Goal: Feedback & Contribution: Leave review/rating

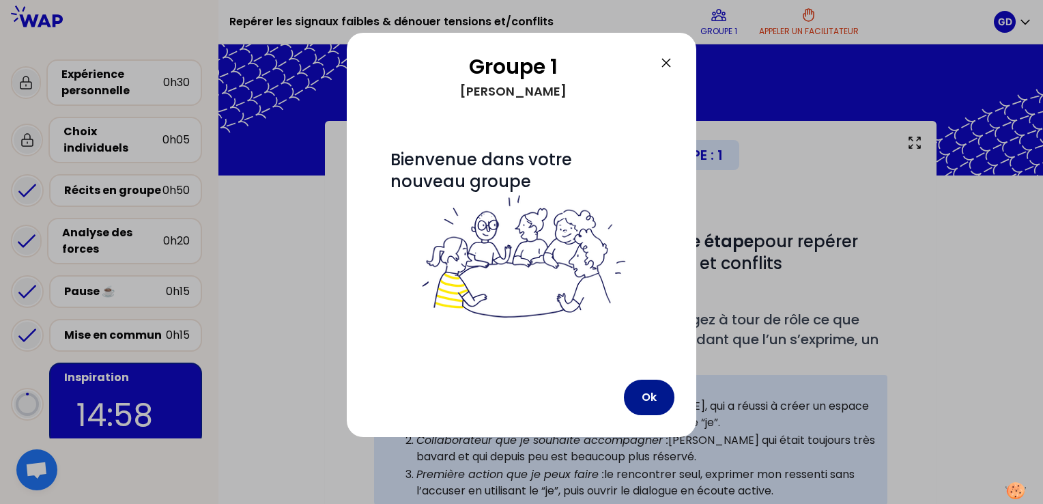
click at [662, 392] on button "Ok" at bounding box center [649, 396] width 51 height 35
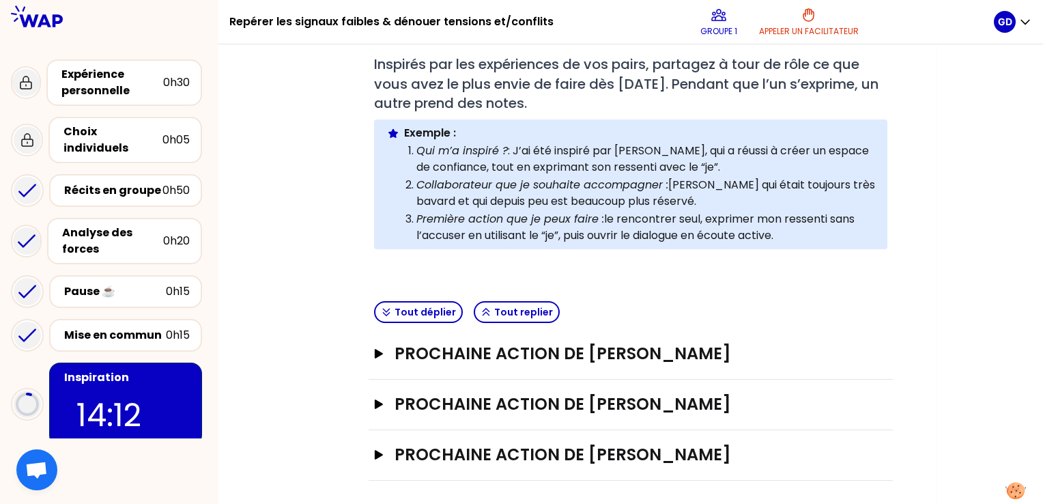
scroll to position [256, 0]
click at [379, 452] on icon "button" at bounding box center [379, 454] width 8 height 10
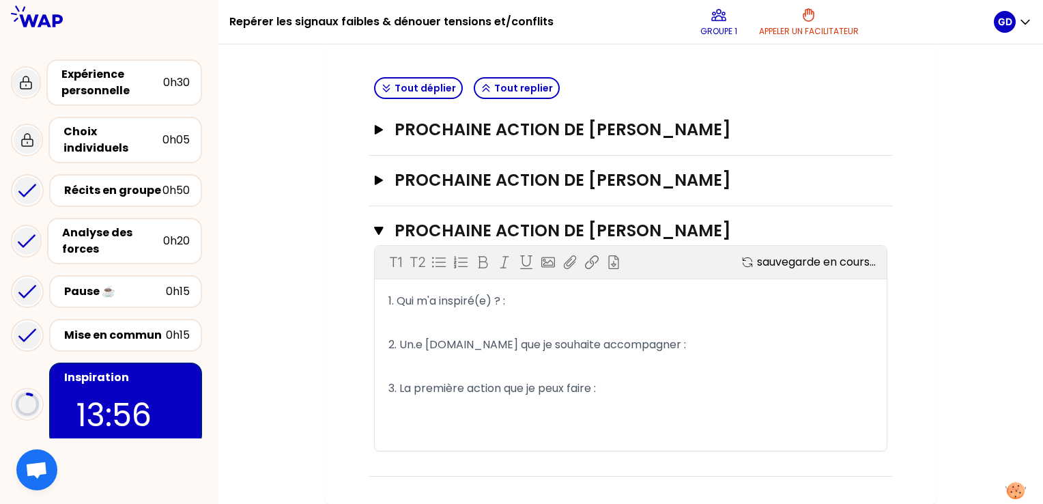
scroll to position [475, 0]
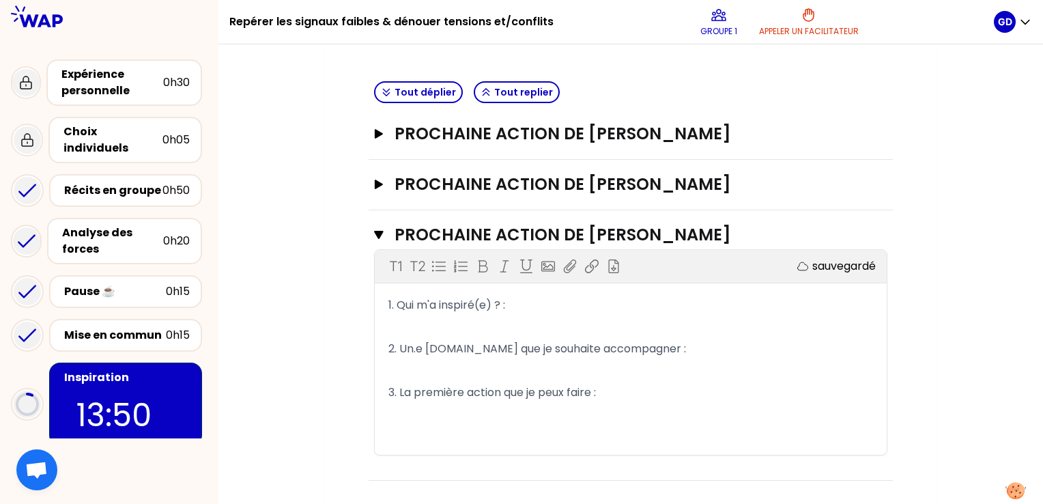
click at [567, 302] on p "1. Qui m'a inspiré(e) ? :" at bounding box center [630, 305] width 485 height 22
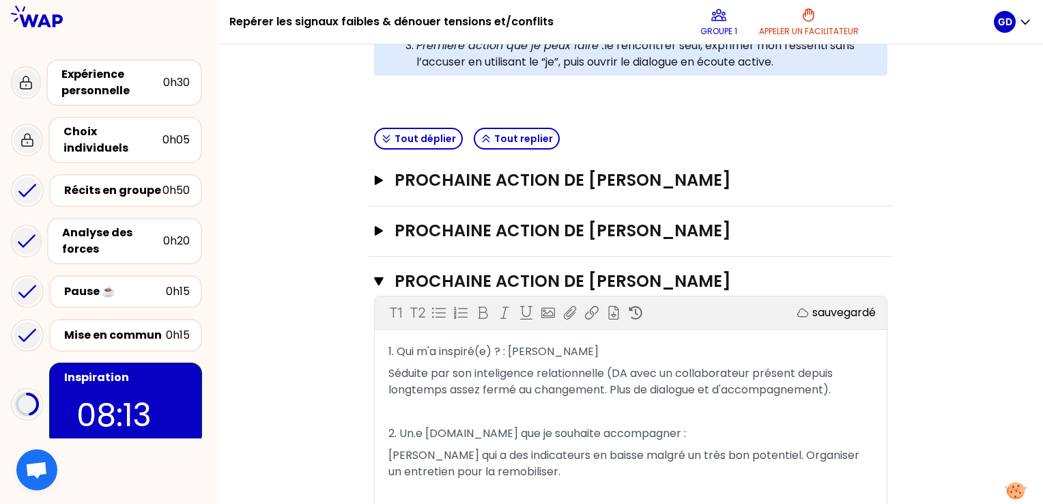
scroll to position [458, 0]
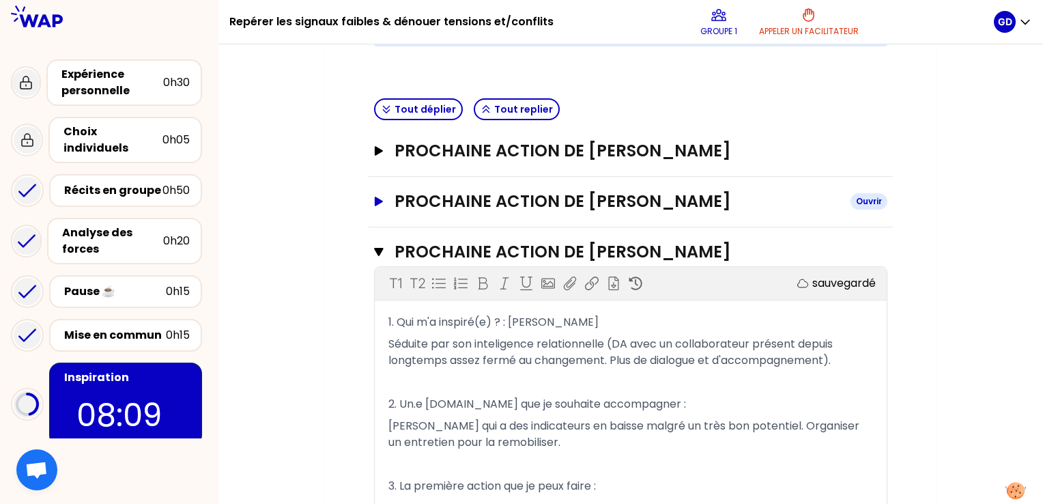
click at [383, 192] on button "Prochaine action de [PERSON_NAME]" at bounding box center [630, 201] width 513 height 22
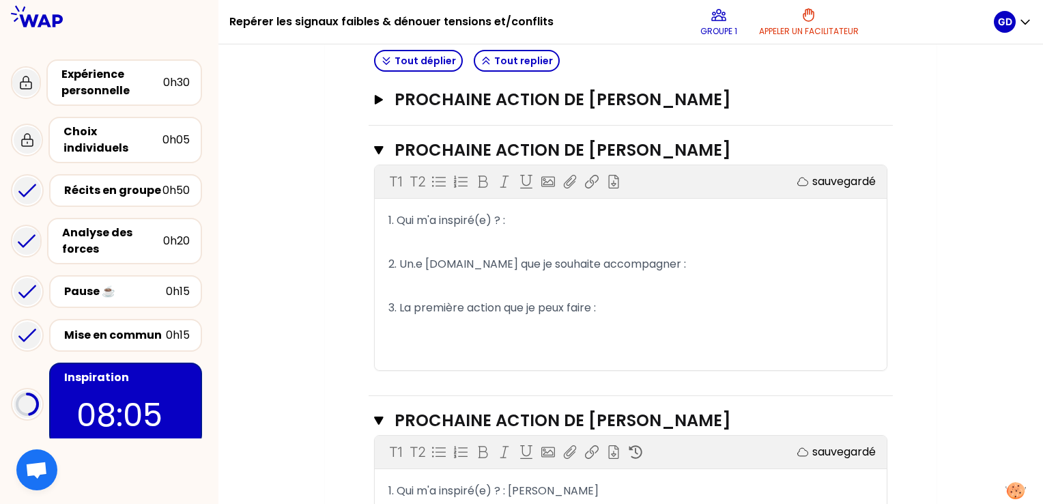
scroll to position [512, 0]
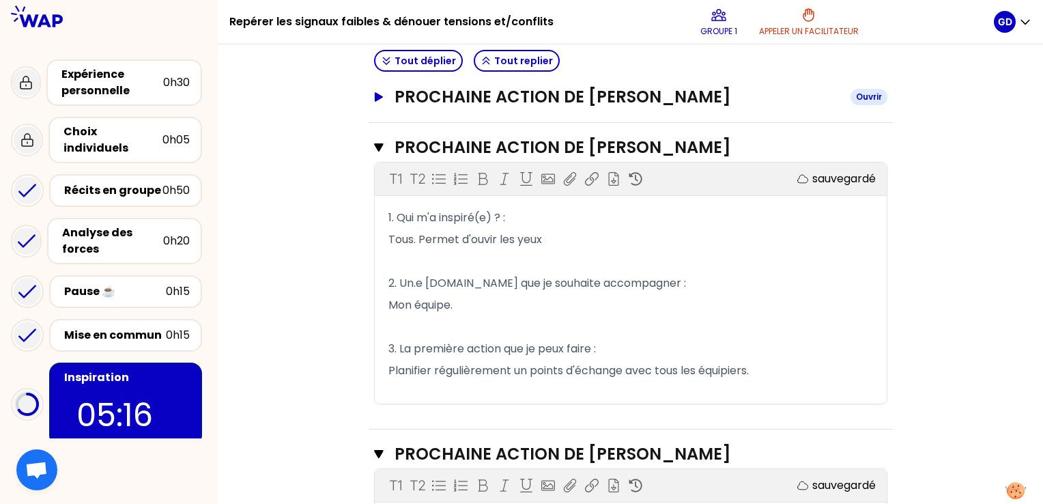
click at [377, 95] on icon "button" at bounding box center [379, 97] width 8 height 10
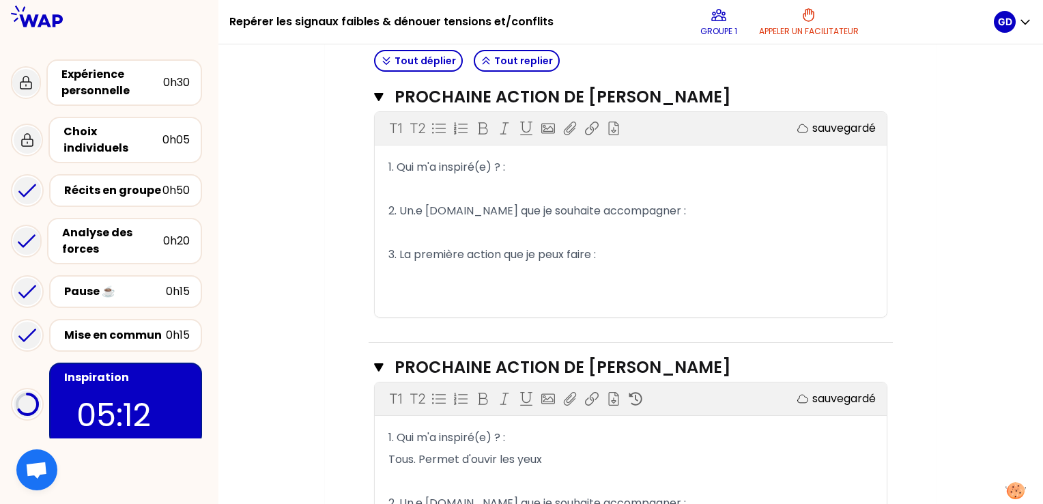
click at [571, 167] on p "1. Qui m'a inspiré(e) ? :" at bounding box center [630, 167] width 485 height 22
click at [704, 162] on p "1. Qui m'a inspiré(e) ? : la personne sur le sujet des valeurs" at bounding box center [630, 167] width 485 height 22
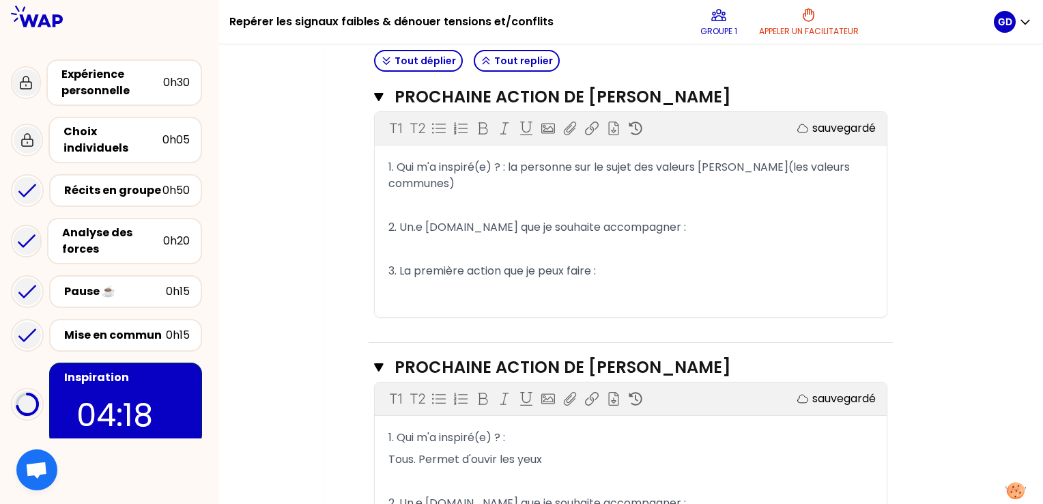
click at [411, 195] on p "﻿" at bounding box center [630, 206] width 485 height 22
click at [412, 282] on p "﻿" at bounding box center [630, 293] width 485 height 22
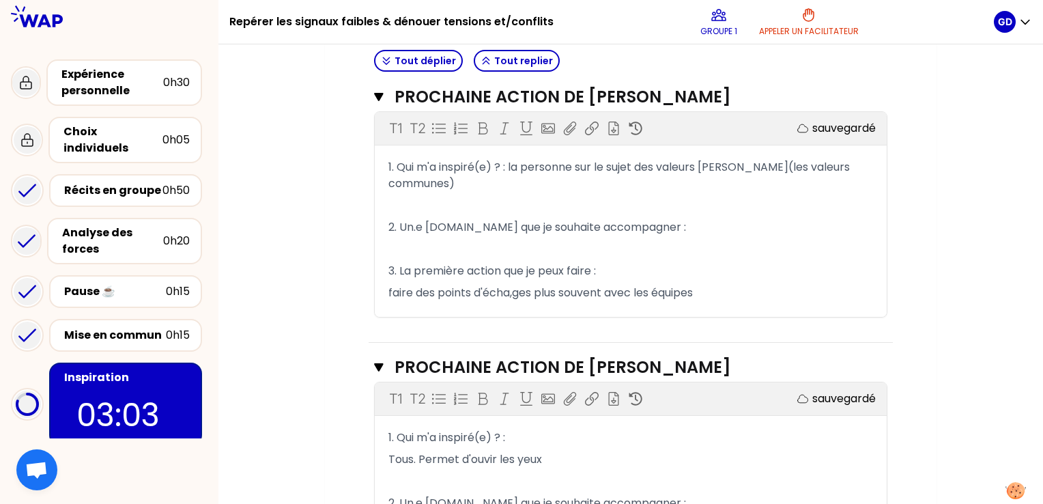
click at [516, 285] on span "faire des points d'écha,ges plus souvent avec les équipes" at bounding box center [540, 293] width 304 height 16
click at [721, 283] on p "faire des points d'échanges plus souvent avec les équipes" at bounding box center [630, 293] width 485 height 22
click at [547, 238] on p "﻿" at bounding box center [630, 249] width 485 height 22
click at [715, 282] on p "faire des points d'échanges plus souvent avec les équipes" at bounding box center [630, 293] width 485 height 22
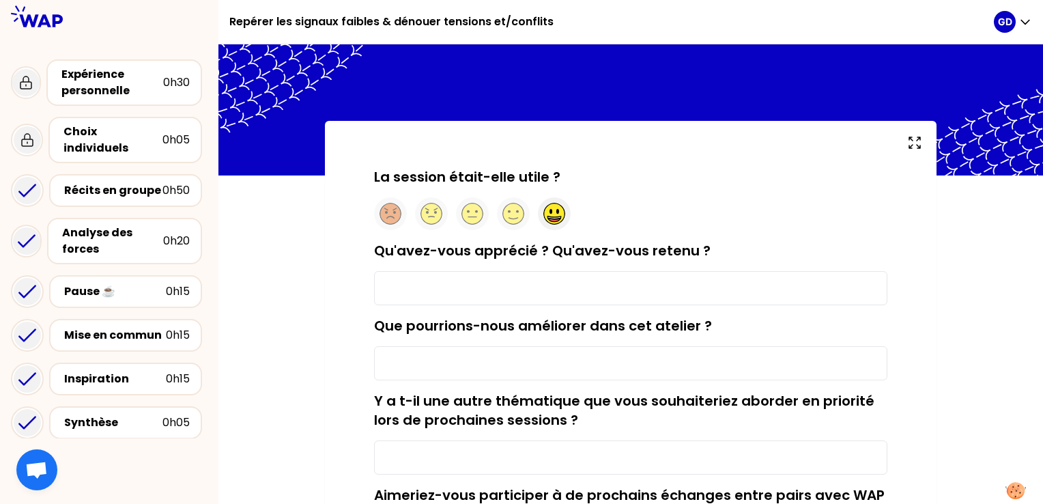
click at [550, 216] on circle at bounding box center [554, 213] width 21 height 21
click at [511, 284] on input "Qu'avez-vous apprécié ? Qu'avez-vous retenu ?" at bounding box center [630, 288] width 513 height 34
type input "le format entre manager"
click at [515, 360] on input "Que pourrions-nous améliorer dans cet atelier ?" at bounding box center [630, 363] width 513 height 34
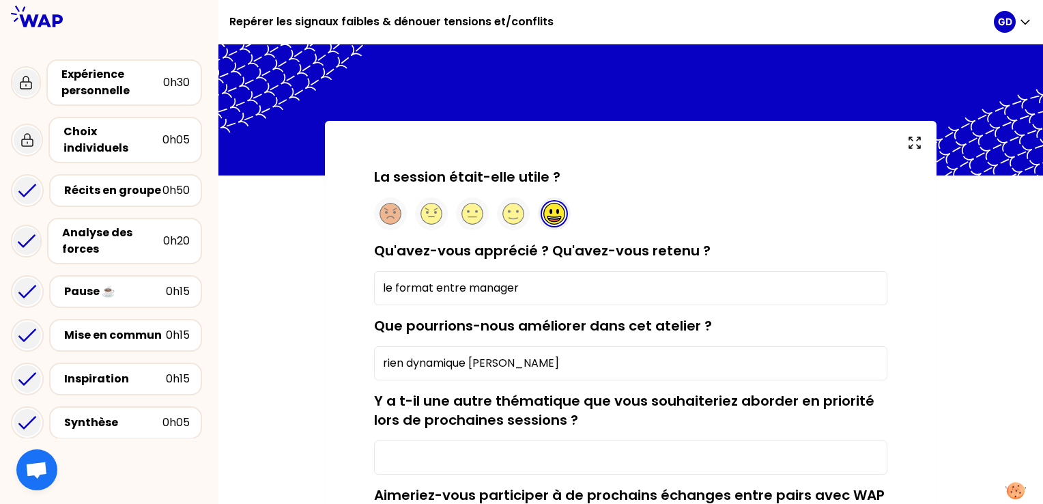
click at [492, 363] on input "rien dynamique [PERSON_NAME]" at bounding box center [630, 363] width 513 height 34
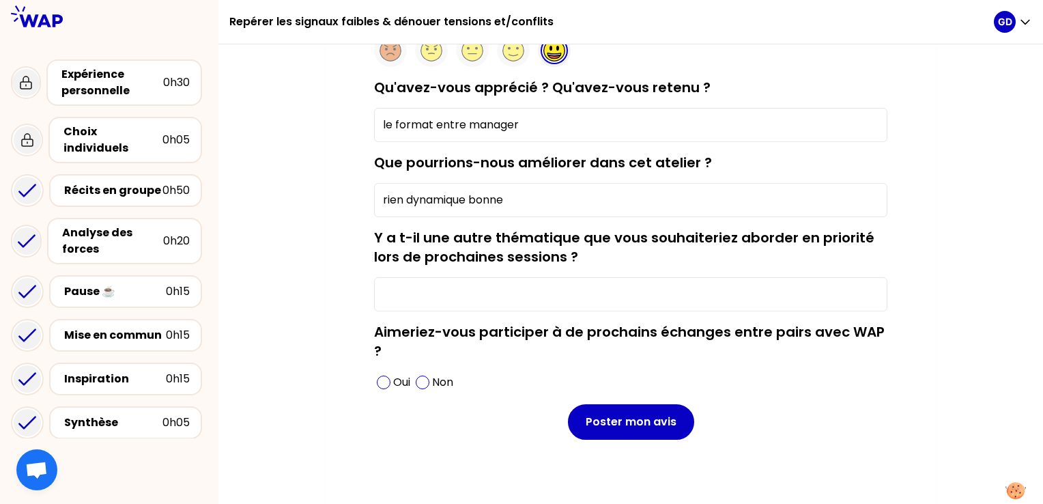
scroll to position [168, 0]
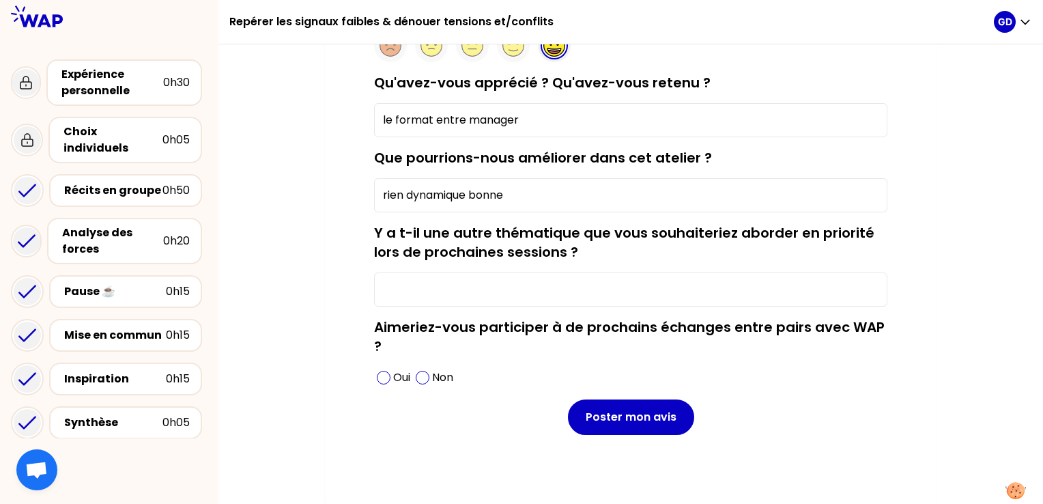
type input "rien dynamique bonne"
click at [590, 284] on input "Y a t-il une autre thématique que vous souhaiteriez aborder en priorité lors de…" at bounding box center [630, 289] width 513 height 34
type input "à voir"
click at [382, 373] on span at bounding box center [384, 378] width 14 height 14
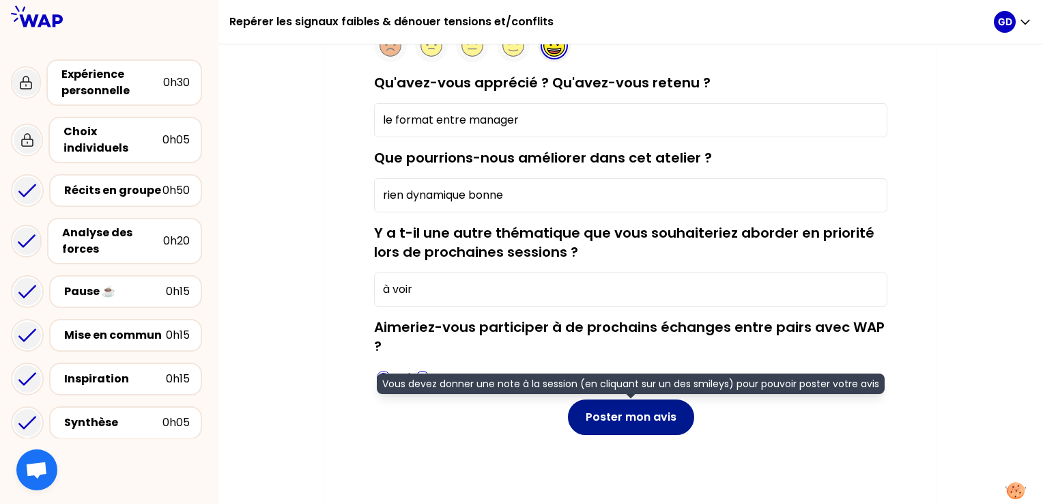
click at [639, 420] on button "Poster mon avis" at bounding box center [631, 416] width 126 height 35
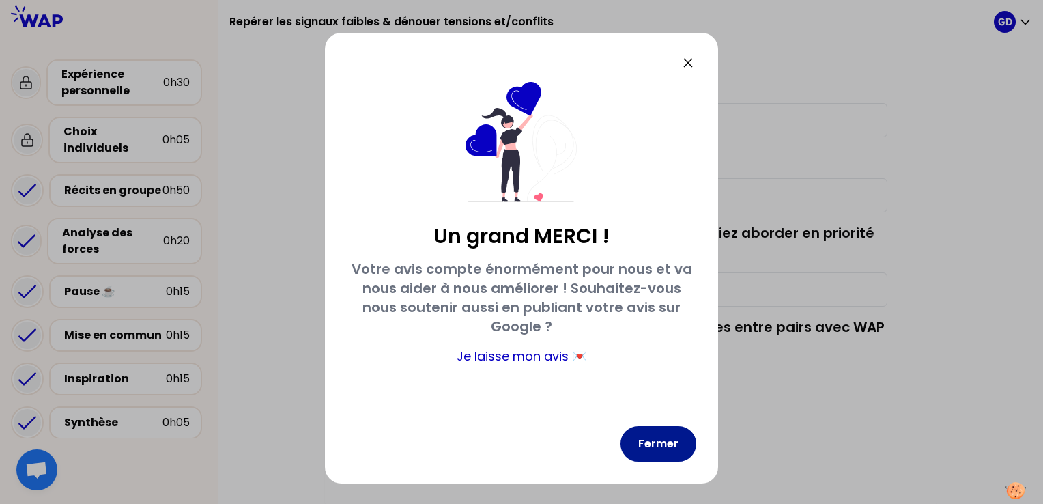
click at [656, 442] on button "Fermer" at bounding box center [658, 443] width 76 height 35
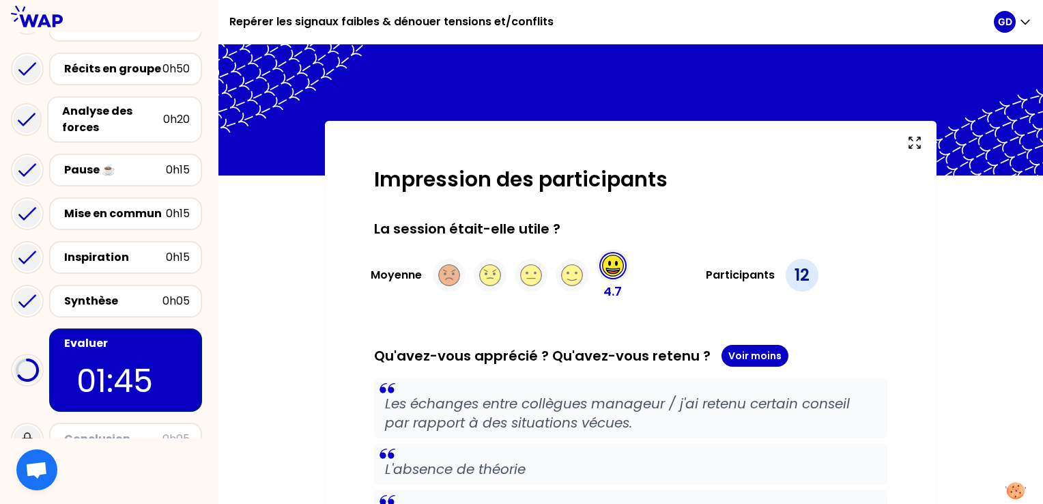
scroll to position [129, 0]
